Goal: Task Accomplishment & Management: Complete application form

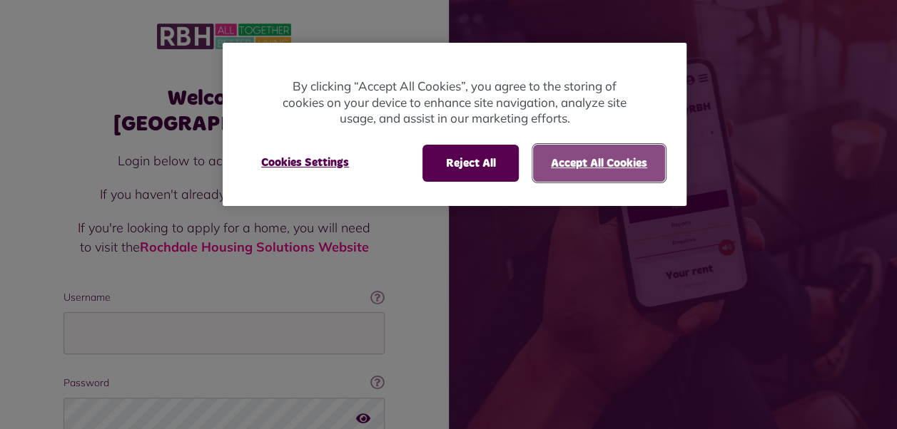
drag, startPoint x: 563, startPoint y: 164, endPoint x: 540, endPoint y: 171, distance: 24.6
click at [563, 164] on button "Accept All Cookies" at bounding box center [599, 163] width 132 height 37
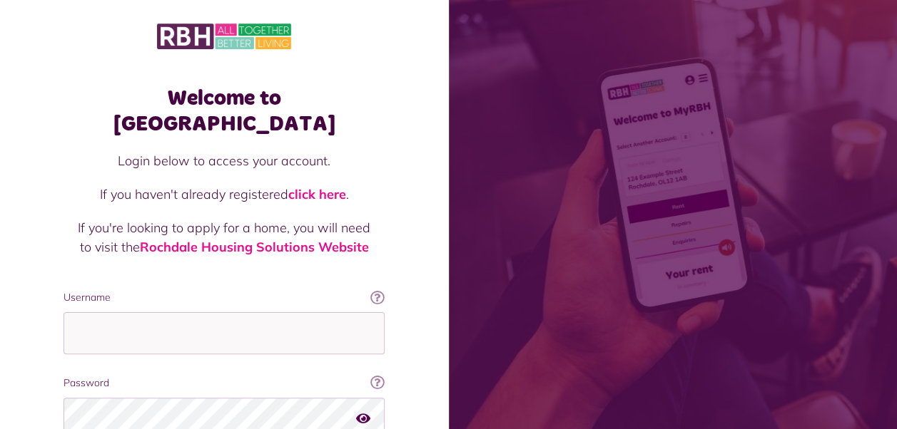
scroll to position [118, 0]
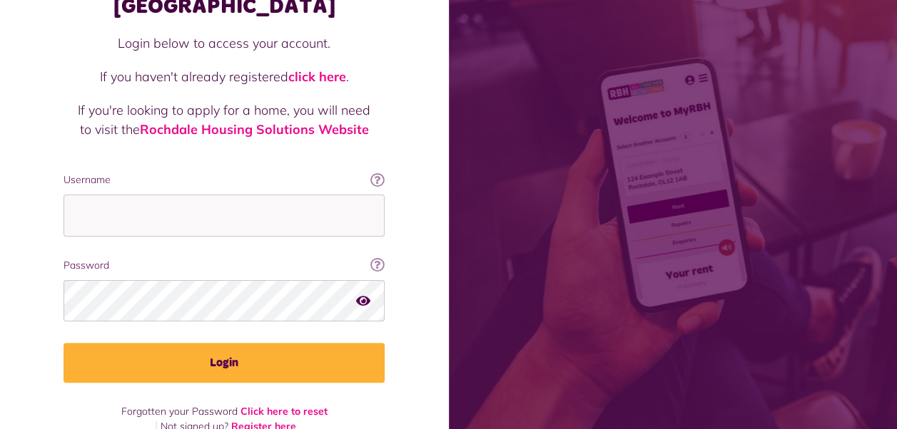
click at [262, 420] on link "Register here" at bounding box center [263, 426] width 65 height 13
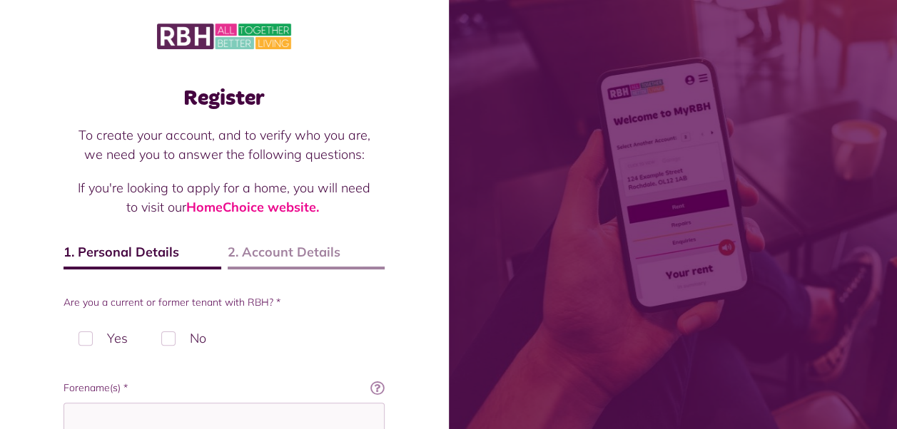
scroll to position [143, 0]
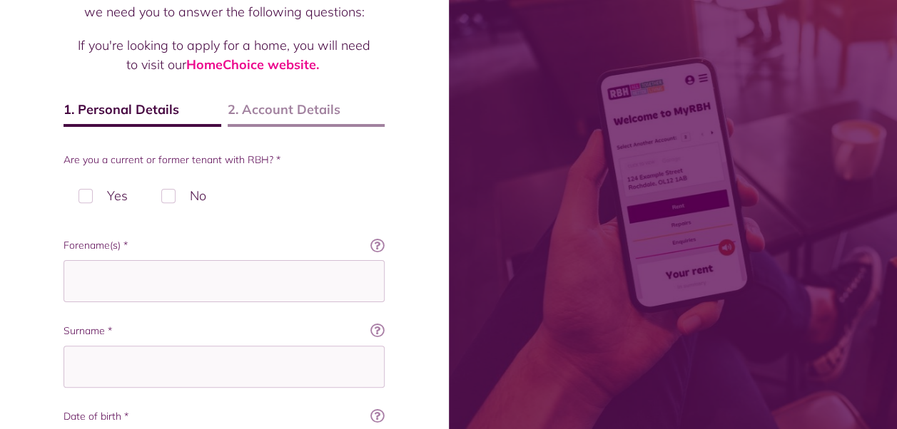
click at [262, 99] on div "Register To create your account, and to verify who you are, we need you to answ…" at bounding box center [223, 385] width 349 height 913
click at [256, 106] on span "2. Account Details" at bounding box center [307, 113] width 158 height 27
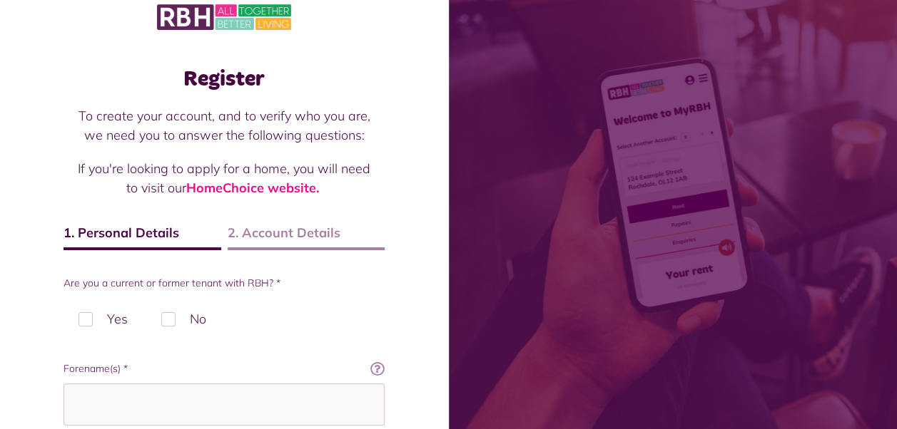
scroll to position [0, 0]
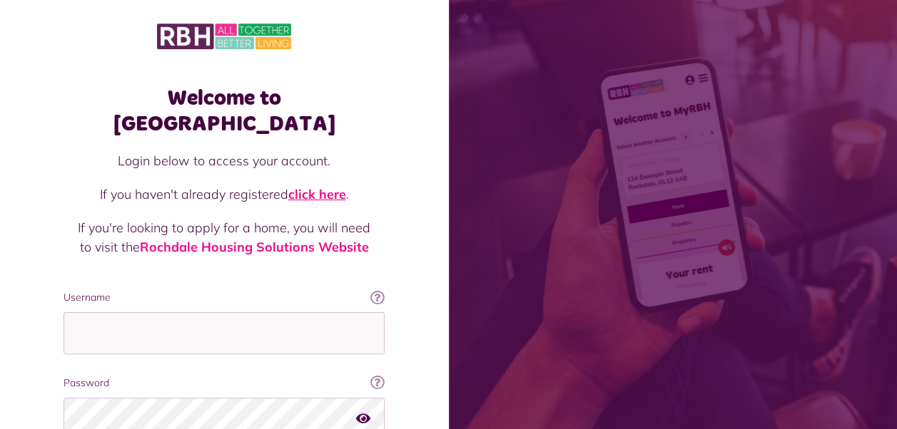
click at [322, 186] on link "click here" at bounding box center [317, 194] width 58 height 16
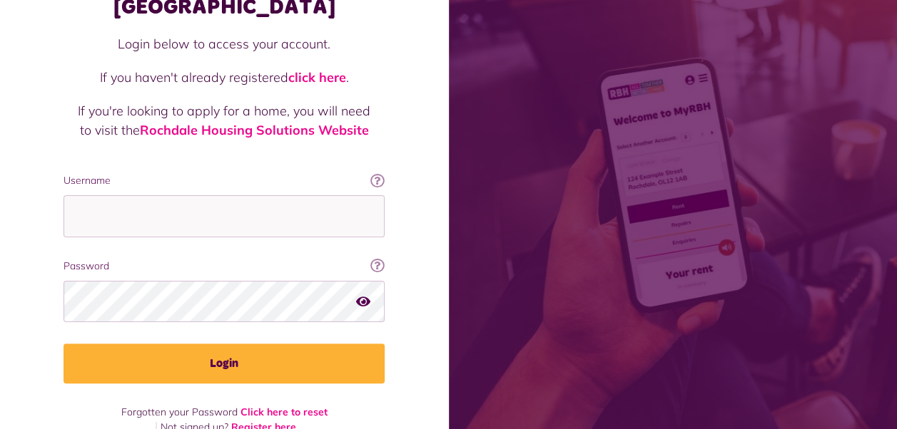
scroll to position [118, 0]
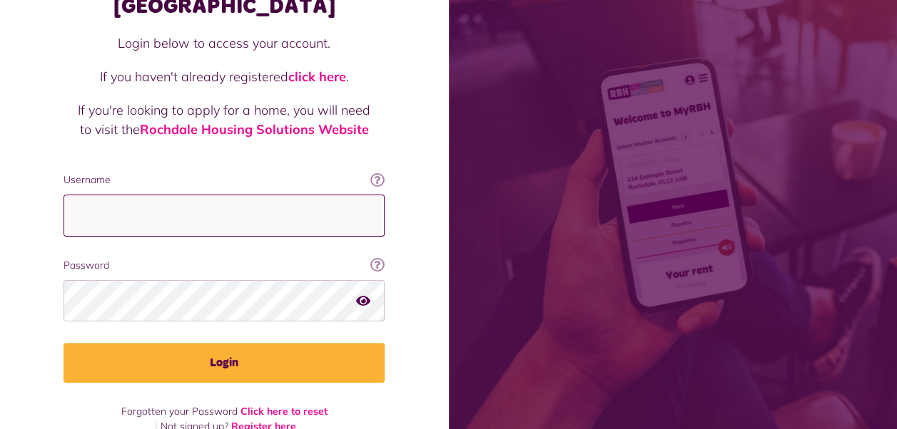
click at [275, 195] on input "Username" at bounding box center [223, 216] width 321 height 42
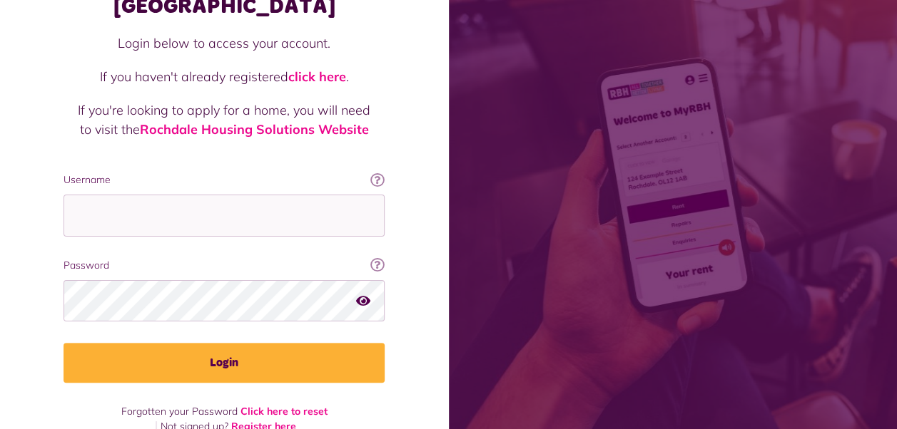
click at [287, 173] on label "Username" at bounding box center [223, 180] width 321 height 15
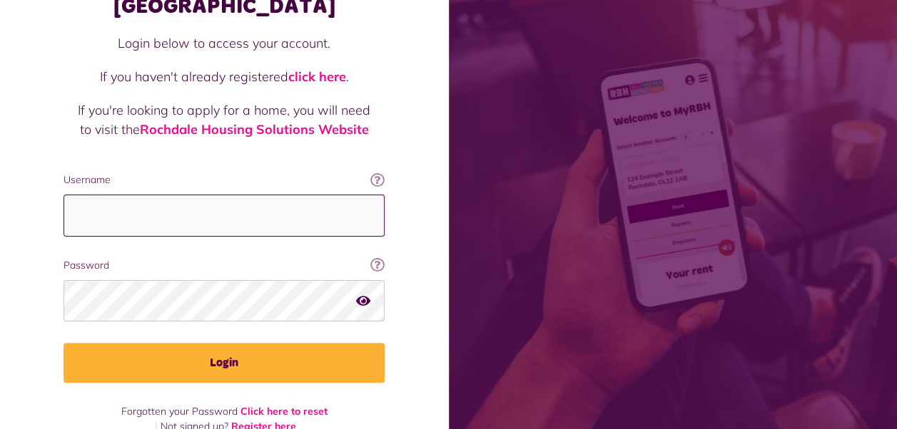
click at [287, 195] on input "Username" at bounding box center [223, 216] width 321 height 42
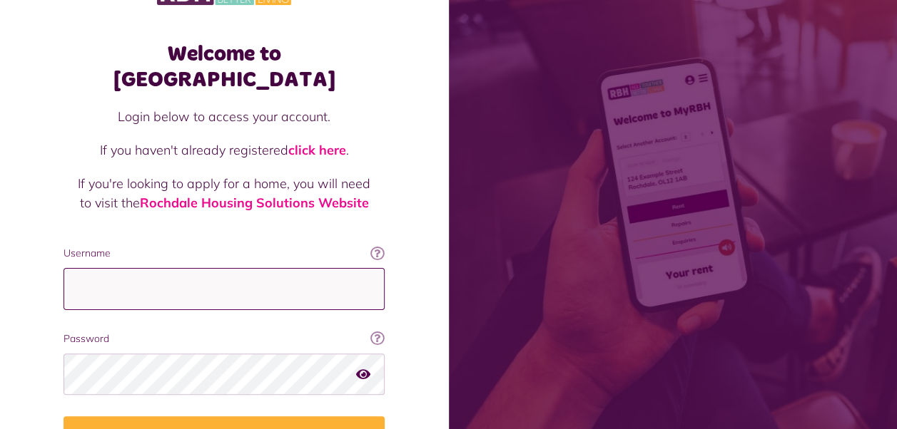
scroll to position [0, 0]
